Goal: Task Accomplishment & Management: Complete application form

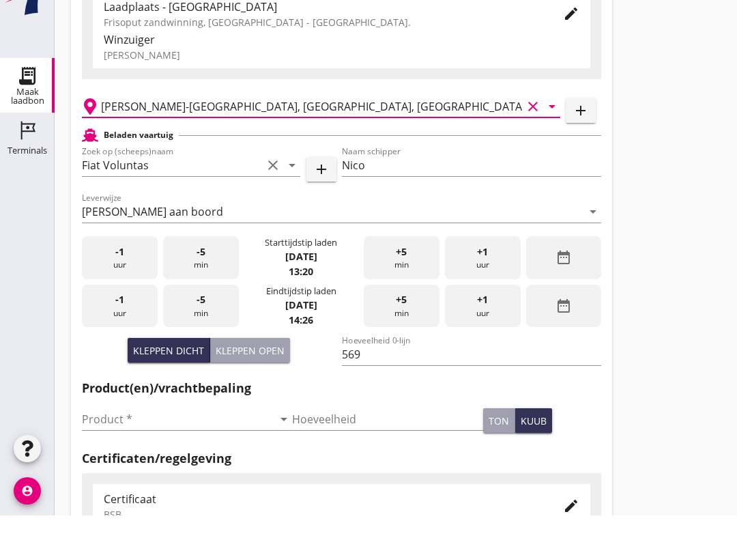
scroll to position [572, 0]
click at [205, 345] on span "-5" at bounding box center [200, 337] width 9 height 15
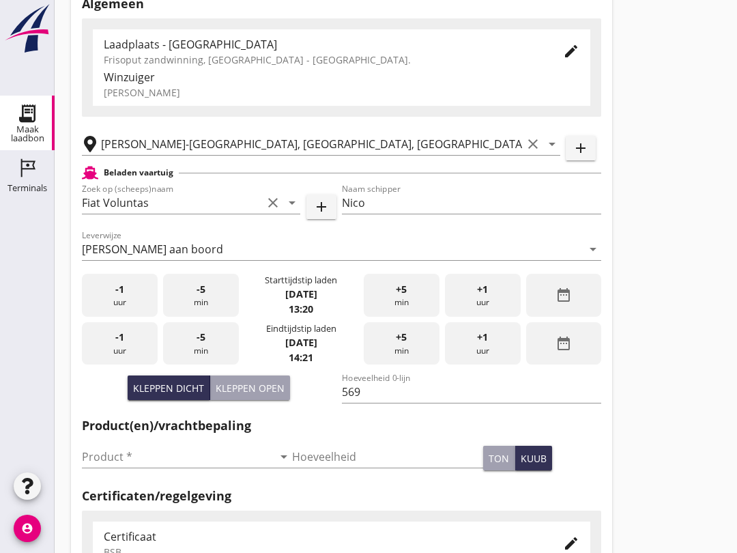
click at [173, 467] on input "Product *" at bounding box center [177, 456] width 191 height 22
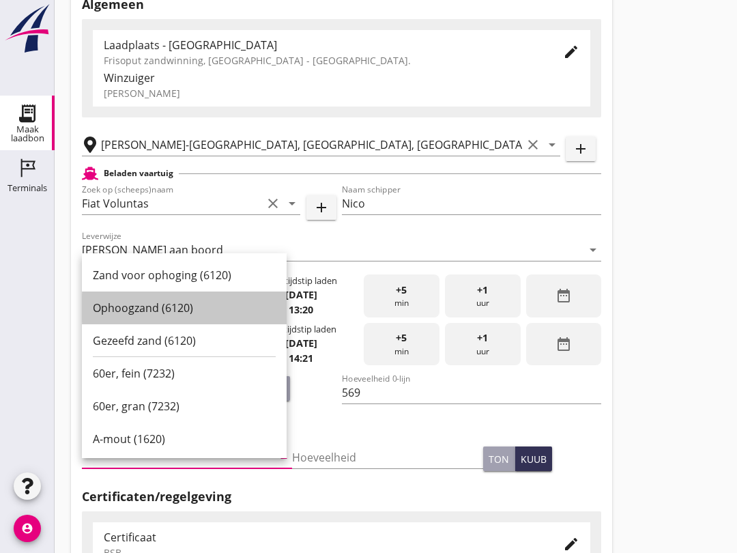
click at [179, 306] on div "Ophoogzand (6120)" at bounding box center [184, 307] width 183 height 16
type input "Ophoogzand (6120)"
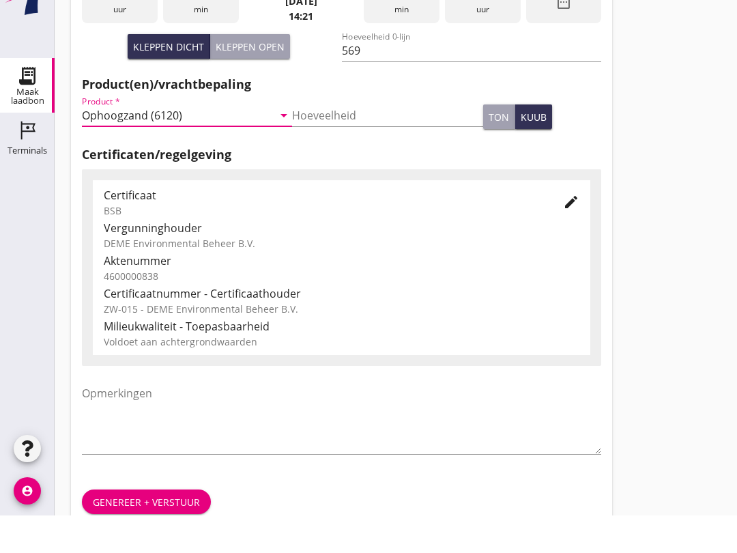
scroll to position [434, 0]
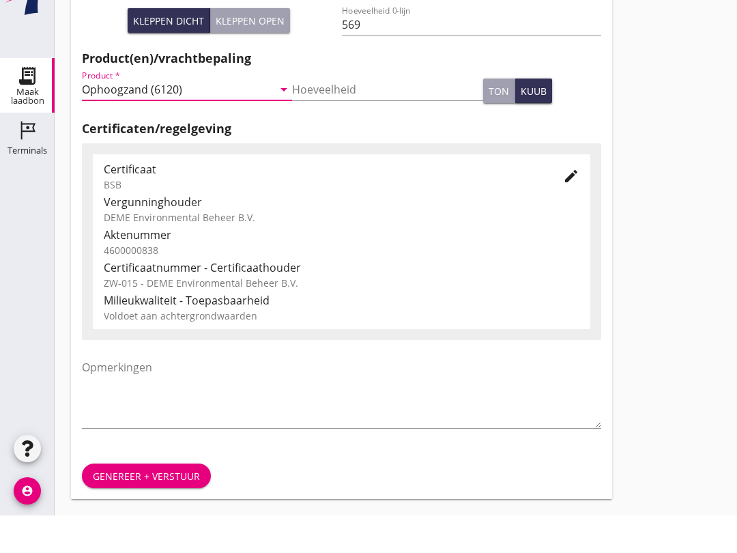
click at [182, 506] on div "Genereer + verstuur" at bounding box center [146, 513] width 107 height 14
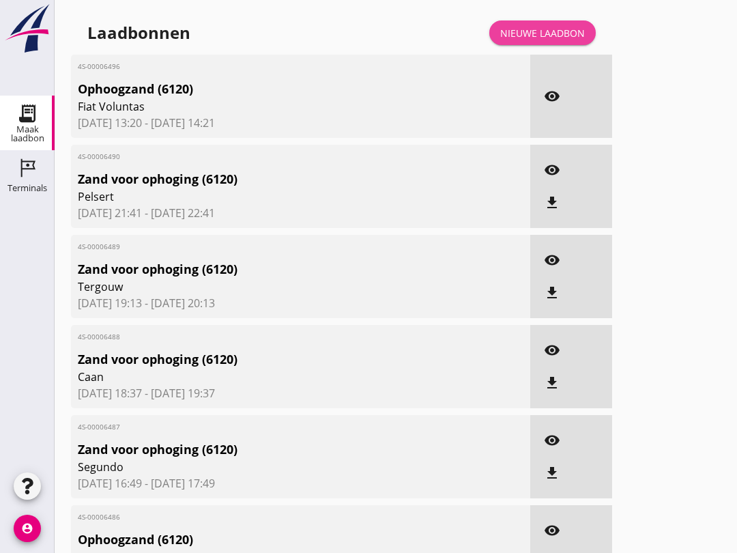
click at [542, 39] on div "Nieuwe laadbon" at bounding box center [542, 33] width 85 height 14
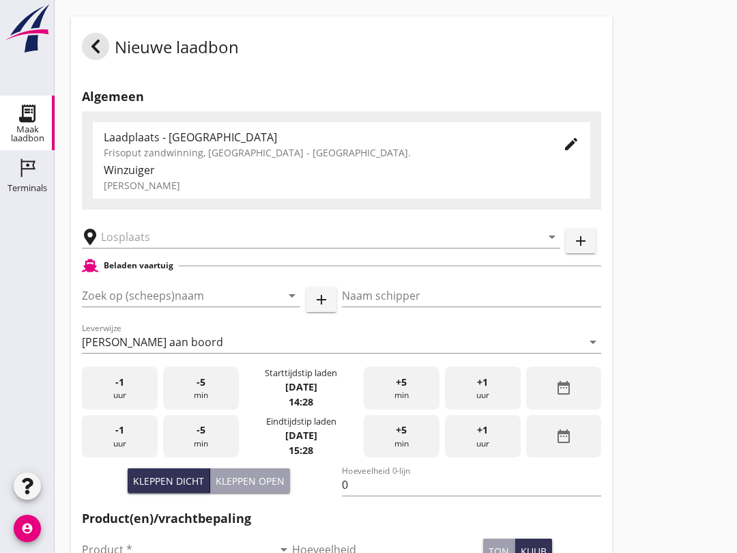
click at [158, 348] on div "[PERSON_NAME] aan boord" at bounding box center [152, 342] width 141 height 12
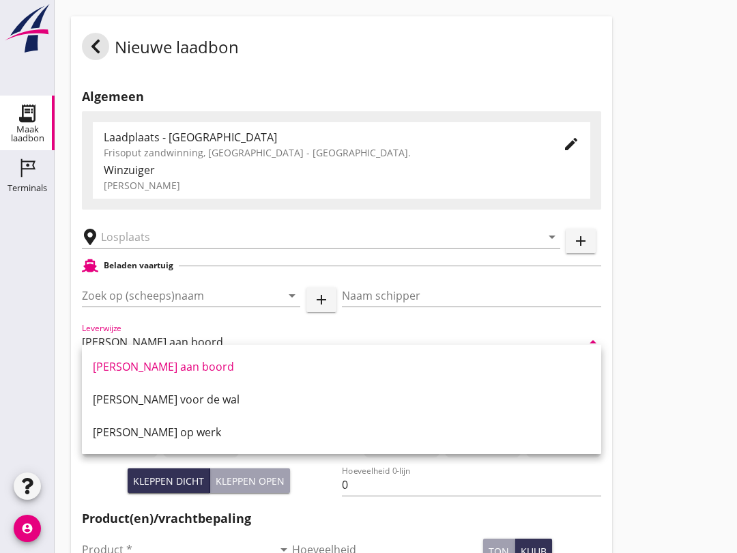
click at [154, 301] on input "Zoek op (scheeps)naam" at bounding box center [172, 295] width 180 height 22
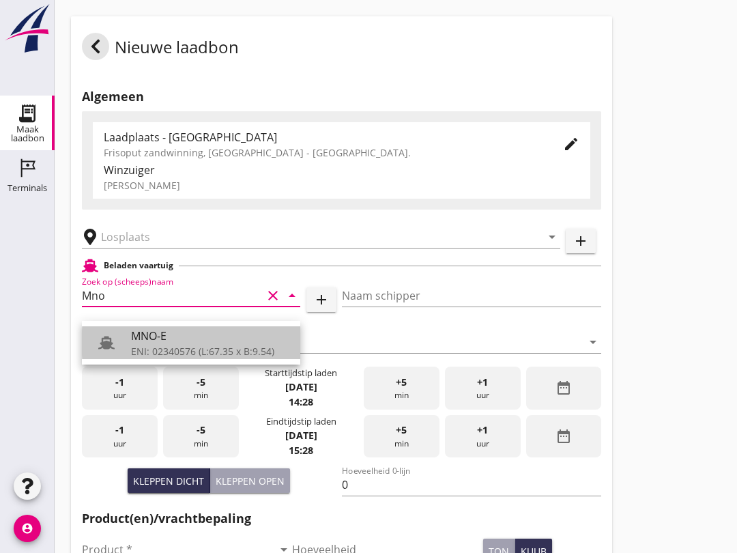
click at [199, 341] on div "MNO-E" at bounding box center [210, 335] width 158 height 16
type input "MNO-E"
type input "[PERSON_NAME]"
type input "550"
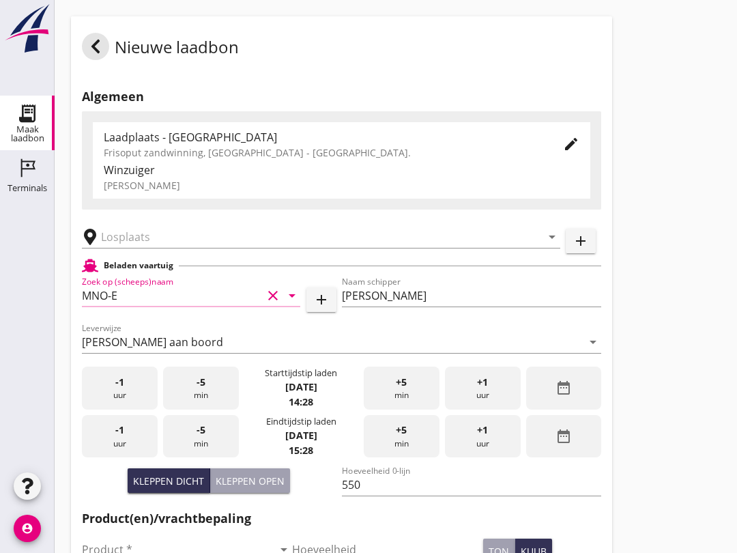
click at [190, 248] on input "text" at bounding box center [311, 237] width 421 height 22
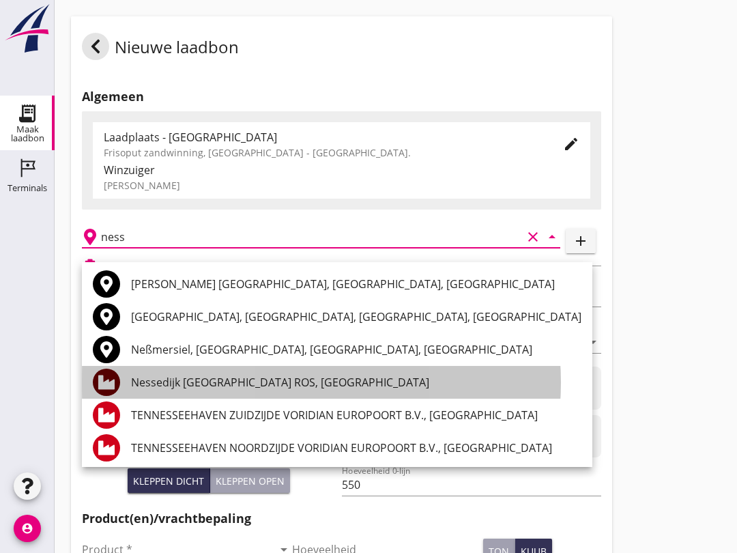
click at [299, 381] on div "Nessedijk [GEOGRAPHIC_DATA] ROS, [GEOGRAPHIC_DATA]" at bounding box center [356, 382] width 450 height 16
type input "Nessedijk [GEOGRAPHIC_DATA] ROS, [GEOGRAPHIC_DATA]"
